Goal: Find specific page/section: Find specific page/section

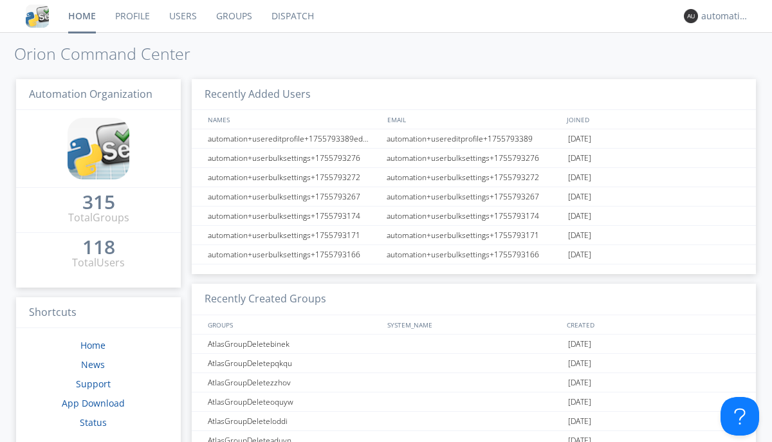
click at [291, 16] on link "Dispatch" at bounding box center [293, 16] width 62 height 32
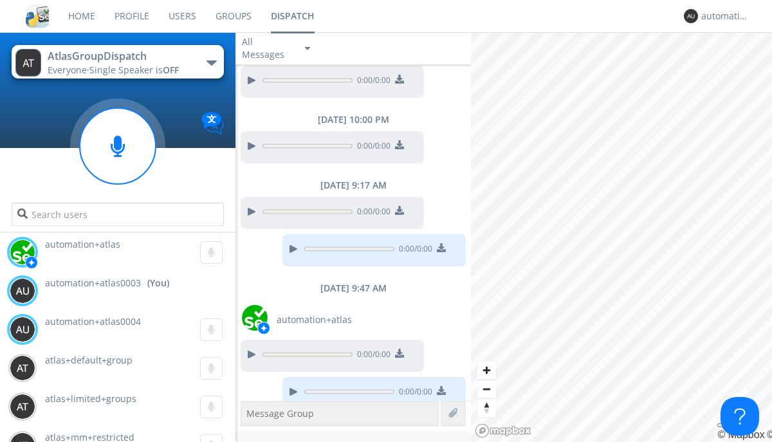
scroll to position [975, 0]
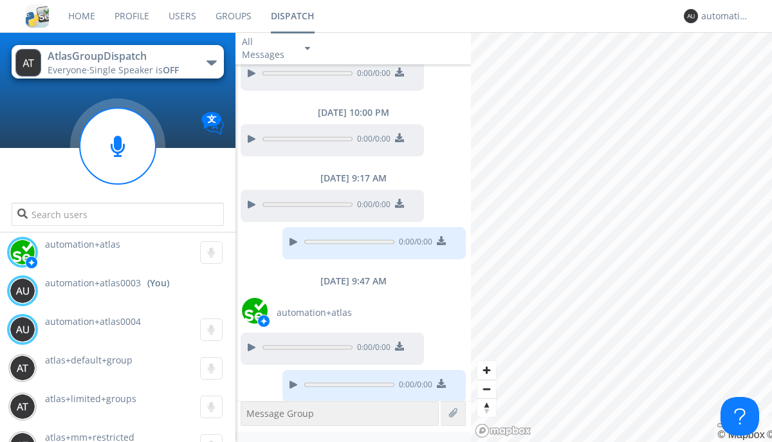
click at [211, 62] on div "button" at bounding box center [212, 62] width 10 height 5
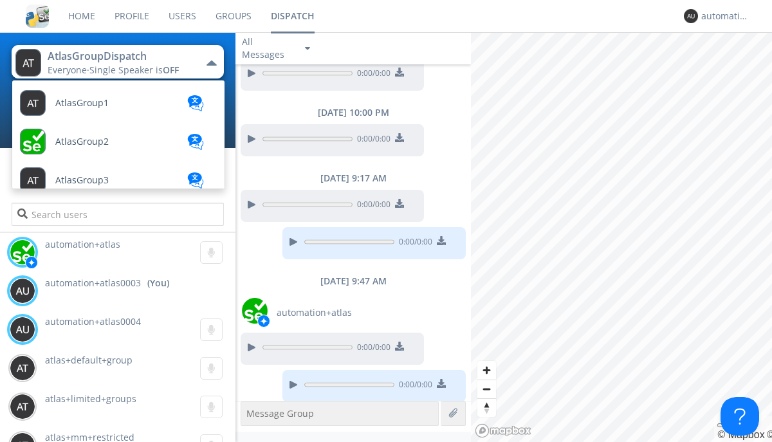
click at [100, 108] on span "AtlasGroupDispatch2" at bounding box center [81, 103] width 53 height 10
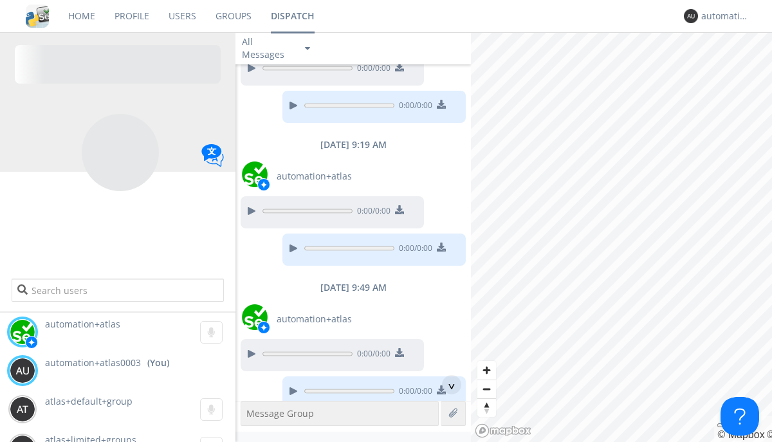
scroll to position [971, 0]
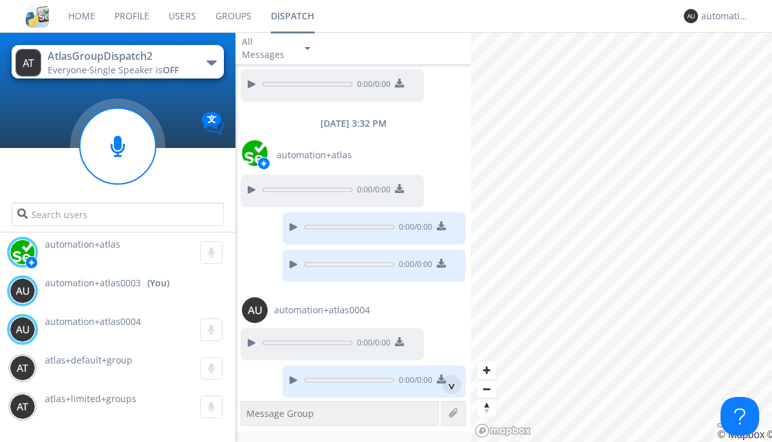
scroll to position [59, 0]
click at [447, 385] on div "^" at bounding box center [451, 384] width 19 height 19
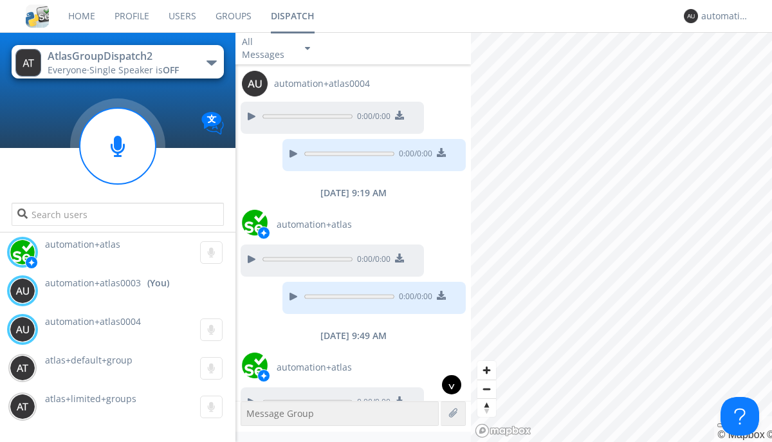
scroll to position [932, 0]
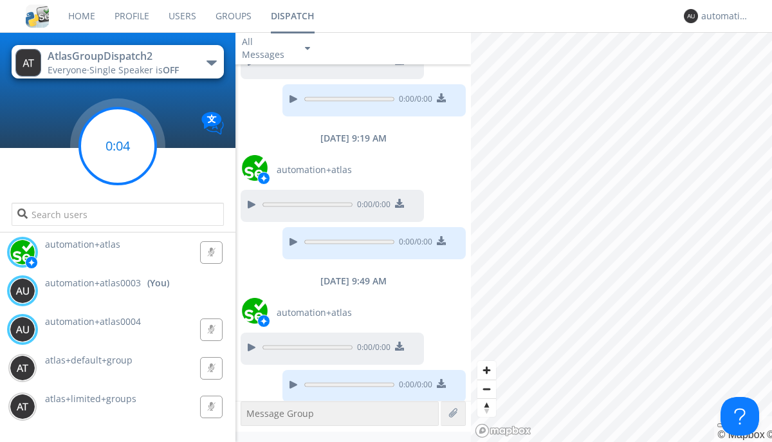
click at [118, 146] on g at bounding box center [118, 146] width 76 height 76
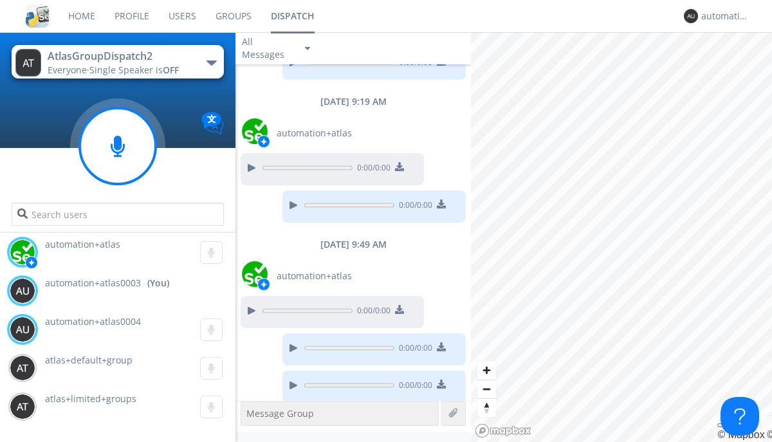
scroll to position [969, 0]
